Goal: Transaction & Acquisition: Purchase product/service

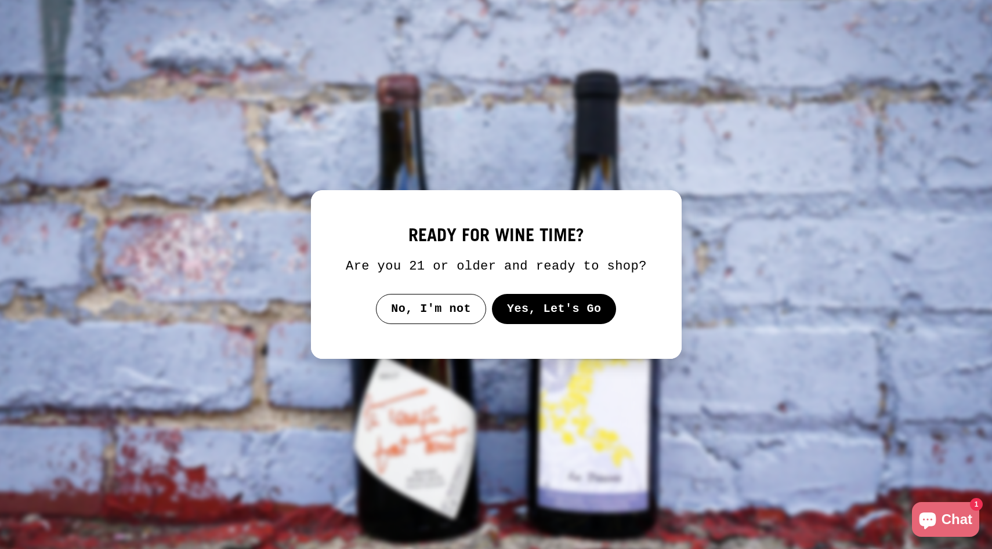
click at [559, 324] on button "Yes, Let's Go" at bounding box center [553, 309] width 125 height 30
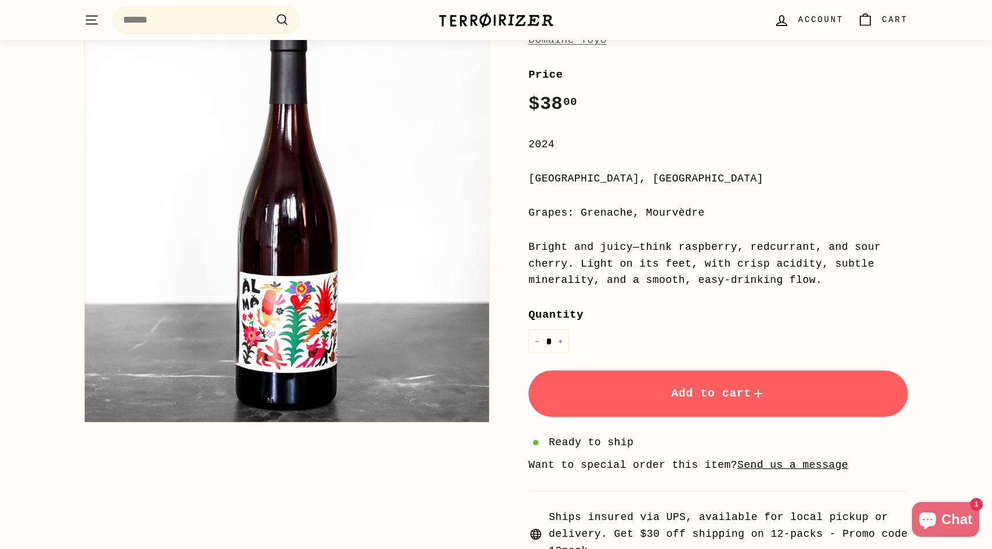
scroll to position [172, 0]
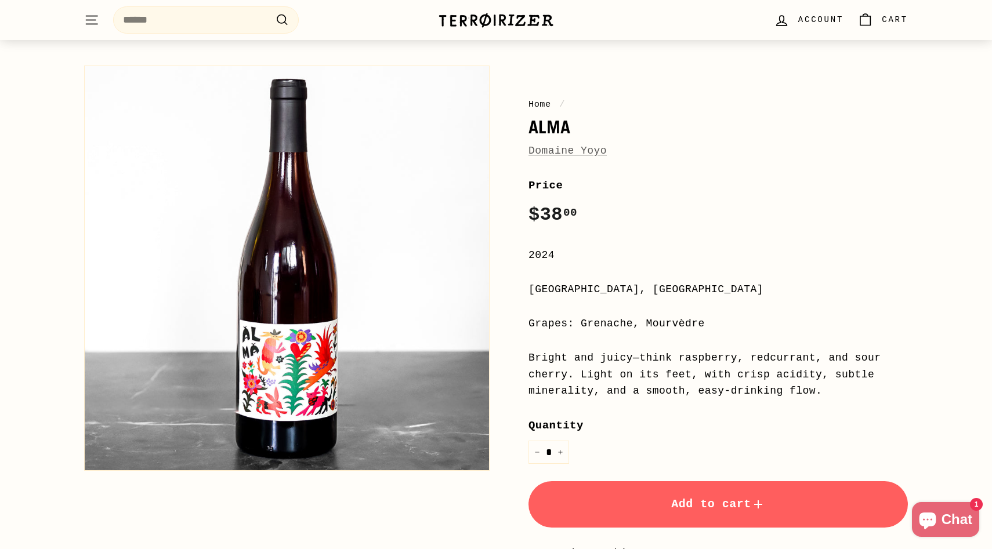
scroll to position [59, 0]
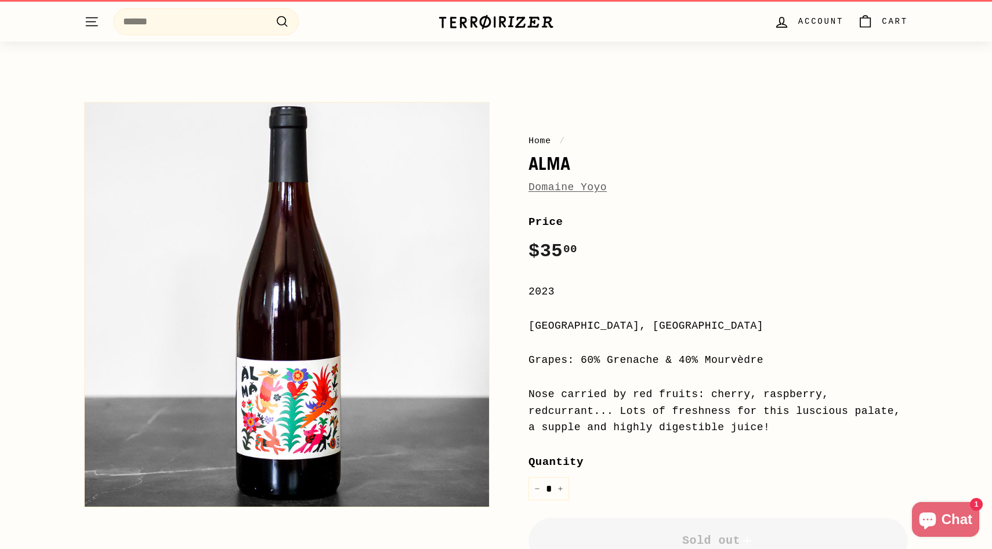
scroll to position [20, 0]
